Goal: Check status

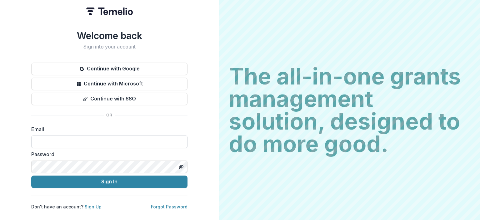
click at [169, 140] on input at bounding box center [109, 141] width 156 height 13
type input "**********"
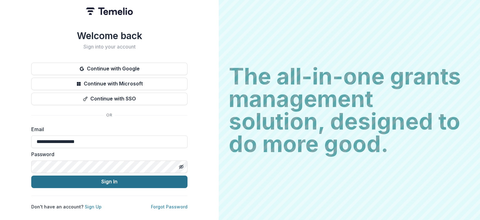
click at [112, 177] on button "Sign In" at bounding box center [109, 181] width 156 height 13
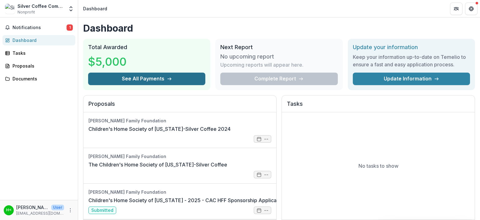
click at [168, 81] on button "See All Payments" at bounding box center [146, 79] width 117 height 13
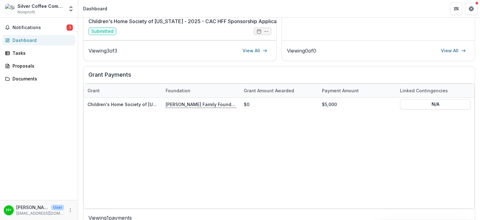
scroll to position [185, 0]
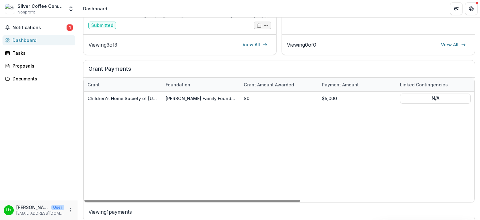
drag, startPoint x: 480, startPoint y: 122, endPoint x: 479, endPoint y: 88, distance: 34.4
click at [479, 88] on div "Dashboard Total Awarded $5,000 See All Payments Next Report No upcoming report …" at bounding box center [279, 119] width 402 height 202
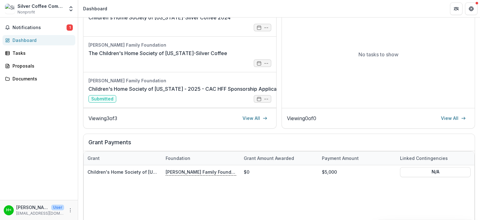
scroll to position [109, 0]
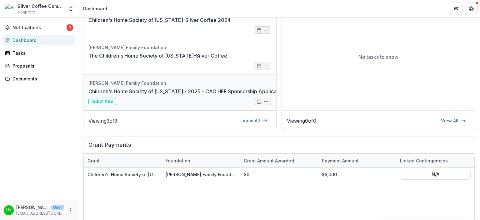
click at [190, 89] on link "Children's Home Society of [US_STATE] - 2025 - CAC HFF Sponsorship Application" at bounding box center [187, 92] width 197 height 8
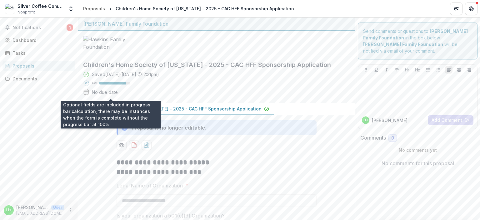
click at [114, 84] on div at bounding box center [112, 83] width 27 height 3
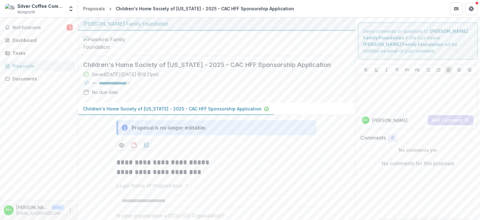
click at [86, 86] on icon at bounding box center [86, 83] width 6 height 6
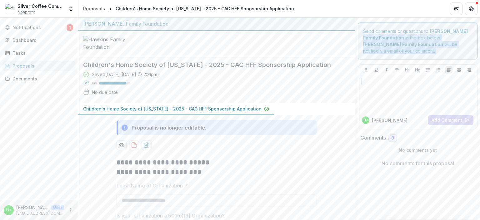
drag, startPoint x: 480, startPoint y: 30, endPoint x: 480, endPoint y: 81, distance: 50.7
click at [480, 81] on div "**********" at bounding box center [279, 119] width 402 height 202
